Goal: Task Accomplishment & Management: Use online tool/utility

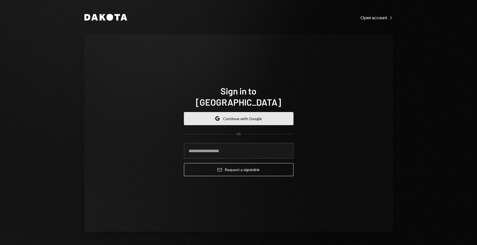
click at [235, 114] on button "Google Continue with Google" at bounding box center [238, 118] width 109 height 13
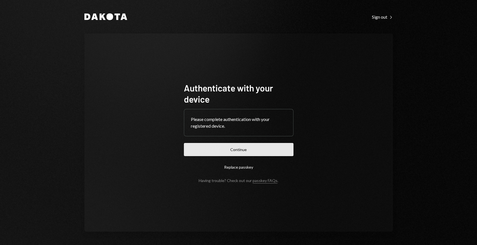
click at [257, 148] on button "Continue" at bounding box center [238, 149] width 109 height 13
drag, startPoint x: 243, startPoint y: 152, endPoint x: 240, endPoint y: 153, distance: 3.5
click at [242, 152] on button "Continue" at bounding box center [238, 149] width 109 height 13
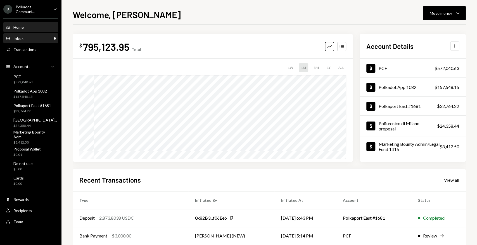
click at [35, 39] on div "Inbox Inbox" at bounding box center [31, 38] width 50 height 5
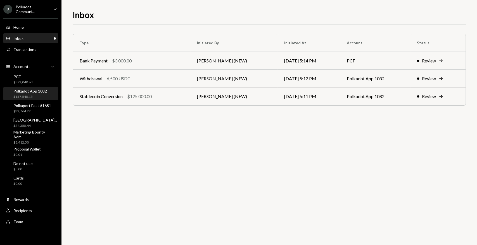
click at [34, 91] on div "Polkadot App 1082" at bounding box center [30, 91] width 34 height 5
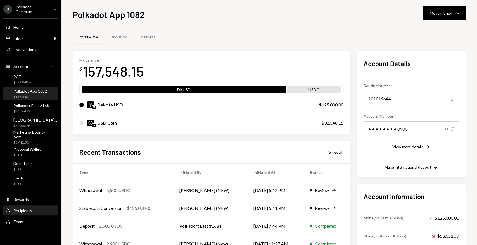
click at [37, 212] on div "User Recipients" at bounding box center [31, 211] width 50 height 5
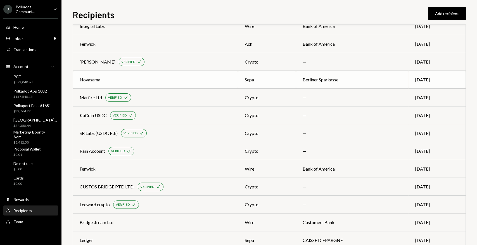
scroll to position [155, 0]
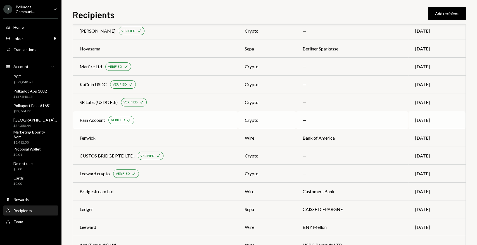
click at [97, 120] on div "Rain Account" at bounding box center [92, 120] width 25 height 7
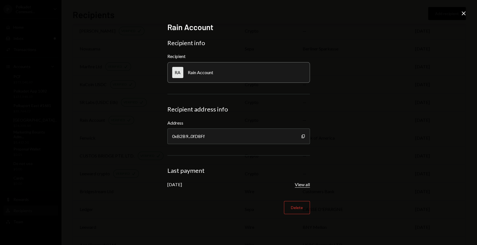
click at [304, 184] on button "View all" at bounding box center [302, 185] width 15 height 6
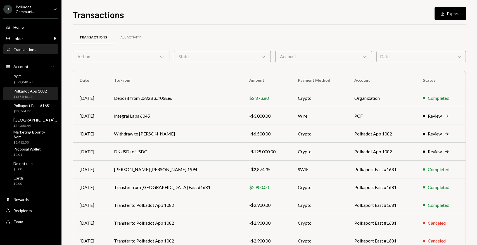
click at [39, 93] on div "Polkadot App 1082" at bounding box center [30, 91] width 34 height 5
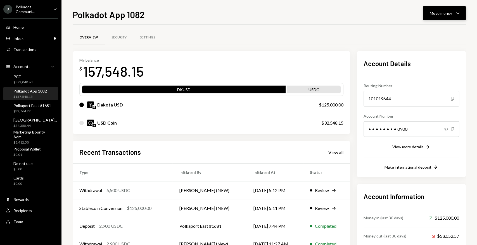
click at [443, 14] on div "Move money" at bounding box center [440, 13] width 22 height 6
click at [434, 45] on div "Transfer" at bounding box center [439, 43] width 41 height 6
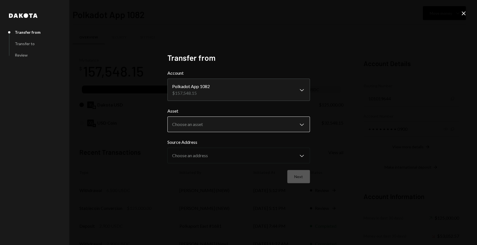
click at [208, 125] on body "P Polkadot Communi... Caret Down Home Home Inbox Inbox Activities Transactions …" at bounding box center [238, 122] width 477 height 245
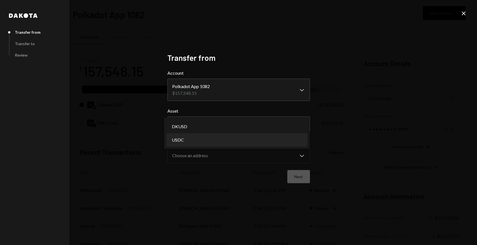
select select "****"
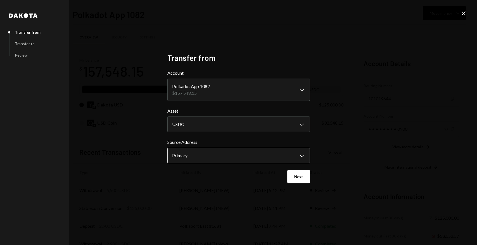
click at [195, 154] on body "P Polkadot Communi... Caret Down Home Home Inbox Inbox Activities Transactions …" at bounding box center [238, 122] width 477 height 245
click at [302, 176] on button "Next" at bounding box center [298, 176] width 23 height 13
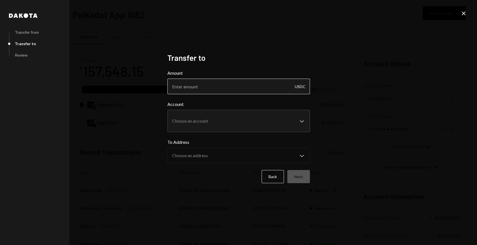
click at [214, 91] on input "Amount" at bounding box center [238, 87] width 142 height 16
type input "5000"
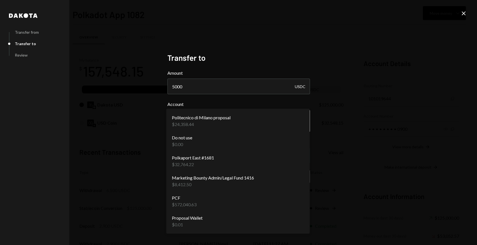
click at [230, 114] on body "P Polkadot Communi... Caret Down Home Home Inbox Inbox Activities Transactions …" at bounding box center [238, 122] width 477 height 245
click at [464, 15] on icon "Close" at bounding box center [463, 13] width 7 height 7
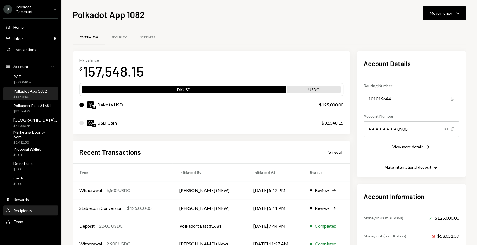
click at [36, 211] on div "User Recipients" at bounding box center [31, 211] width 50 height 5
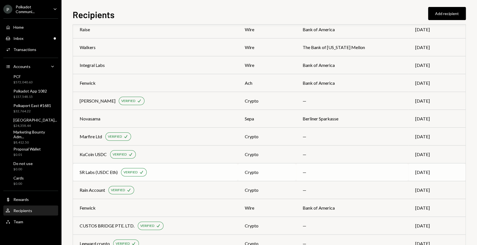
scroll to position [93, 0]
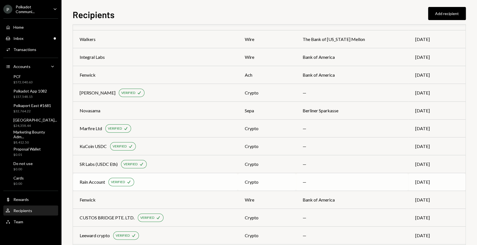
click at [96, 185] on div "Rain Account" at bounding box center [92, 182] width 25 height 7
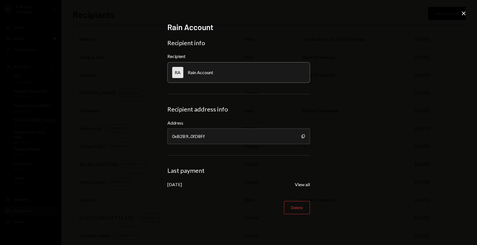
click at [463, 13] on icon at bounding box center [463, 13] width 4 height 4
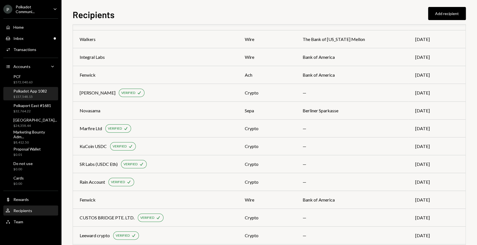
click at [38, 94] on div "Polkadot App 1082 $157,548.15" at bounding box center [30, 94] width 34 height 11
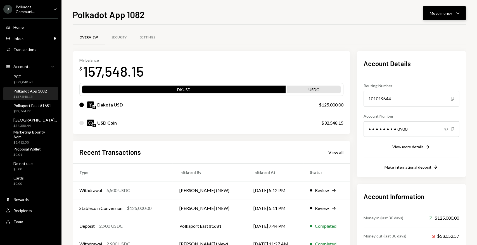
click at [433, 18] on button "Move money Caret Down" at bounding box center [443, 13] width 43 height 14
click at [433, 34] on div "Withdraw Send" at bounding box center [435, 30] width 56 height 13
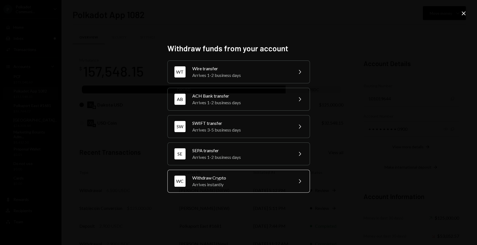
click at [233, 178] on div "Withdraw Crypto" at bounding box center [240, 178] width 97 height 7
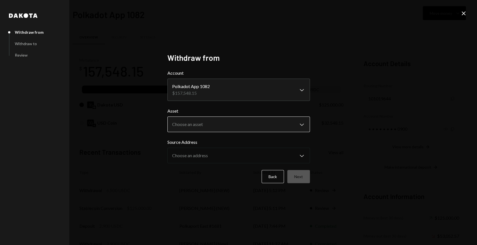
click at [210, 129] on body "P Polkadot Communi... Caret Down Home Home Inbox Inbox Activities Transactions …" at bounding box center [238, 122] width 477 height 245
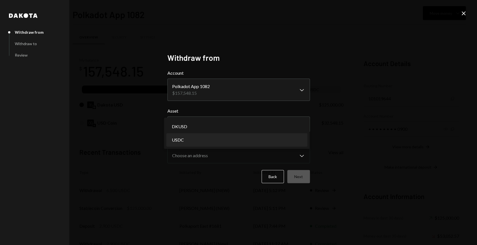
select select "****"
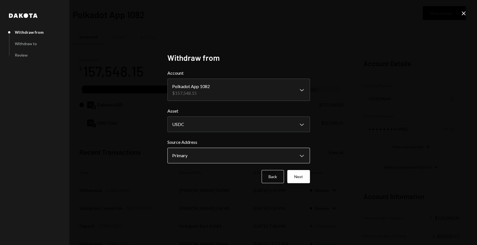
click at [209, 159] on body "P Polkadot Communi... Caret Down Home Home Inbox Inbox Activities Transactions …" at bounding box center [238, 122] width 477 height 245
click at [297, 177] on button "Next" at bounding box center [298, 176] width 23 height 13
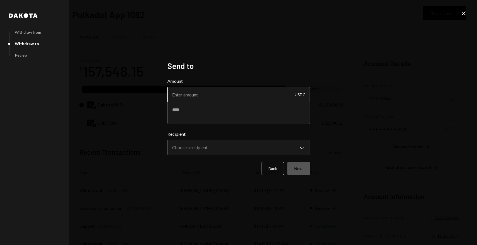
click at [216, 95] on input "Amount" at bounding box center [238, 95] width 142 height 16
type input "5000"
click at [226, 110] on textarea at bounding box center [238, 113] width 142 height 22
type textarea "**********"
click at [224, 147] on body "P Polkadot Communi... Caret Down Home Home Inbox Inbox Activities Transactions …" at bounding box center [238, 122] width 477 height 245
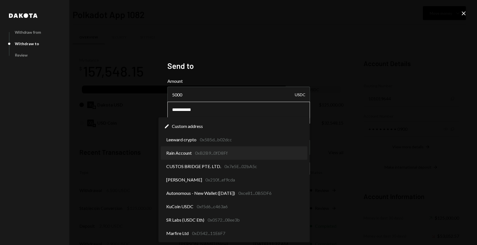
select select "**********"
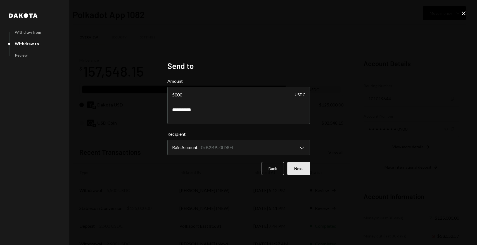
click at [301, 169] on button "Next" at bounding box center [298, 168] width 23 height 13
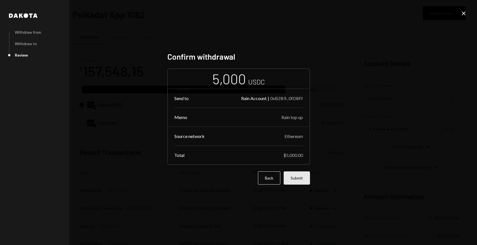
click at [301, 178] on button "Submit" at bounding box center [296, 178] width 26 height 13
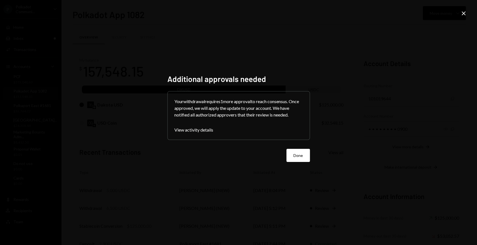
click at [293, 156] on button "Done" at bounding box center [297, 155] width 23 height 13
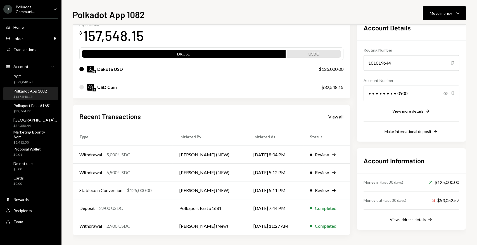
scroll to position [37, 0]
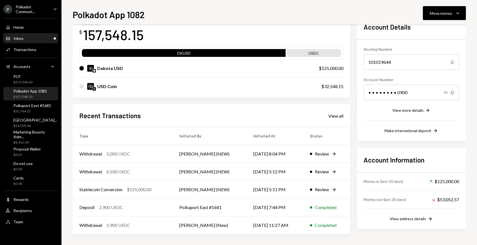
click at [29, 36] on div "Inbox Inbox" at bounding box center [31, 38] width 50 height 5
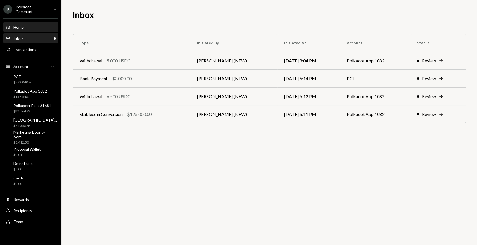
click at [41, 24] on div "Home Home" at bounding box center [31, 27] width 50 height 9
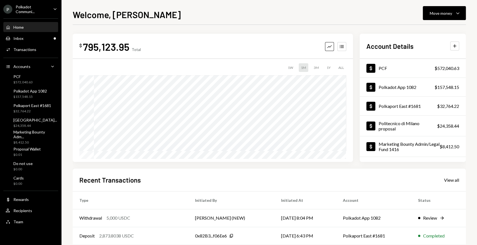
click at [47, 12] on div "Polkadot Communi..." at bounding box center [32, 8] width 33 height 9
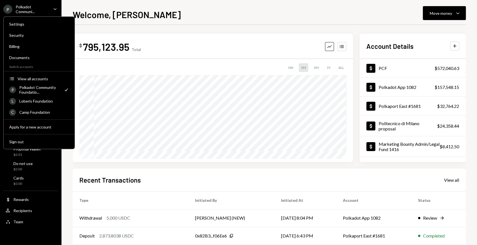
click at [166, 18] on div "Welcome, Mike Move money Caret Down" at bounding box center [269, 14] width 393 height 12
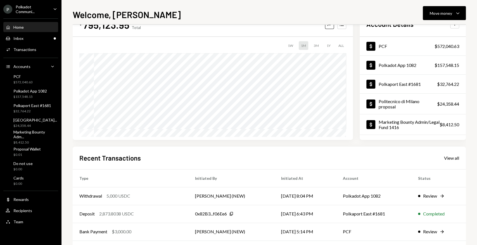
scroll to position [31, 0]
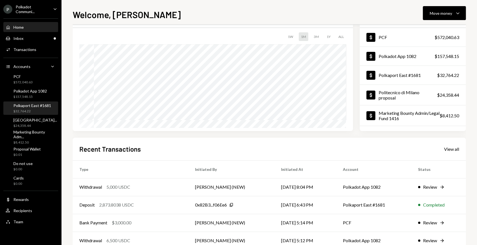
click at [36, 106] on div "Polkaport East #1681" at bounding box center [32, 105] width 38 height 5
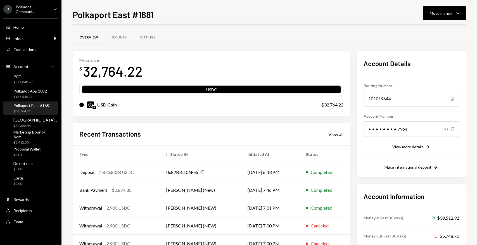
scroll to position [31, 0]
